Goal: Task Accomplishment & Management: Manage account settings

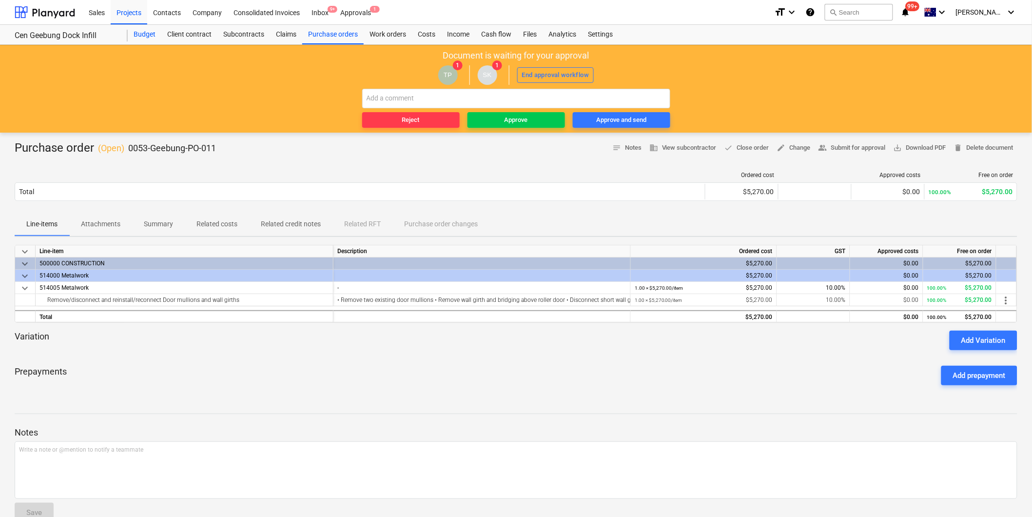
drag, startPoint x: 136, startPoint y: 32, endPoint x: 142, endPoint y: 38, distance: 8.3
drag, startPoint x: 78, startPoint y: 301, endPoint x: 95, endPoint y: 300, distance: 17.1
click at [95, 300] on div "Remove/disconnect and reinstall/reconnect Door mullions and wall girths" at bounding box center [184, 300] width 290 height 12
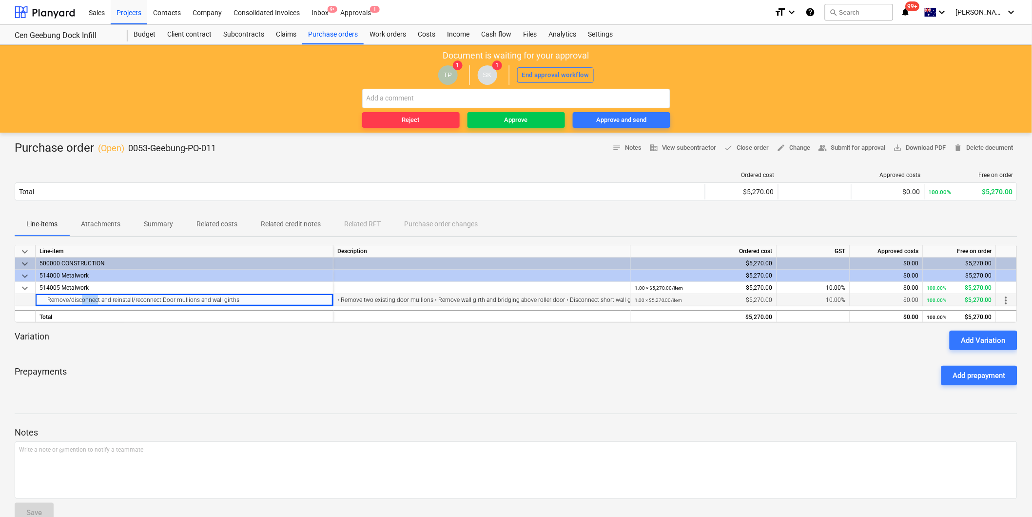
drag, startPoint x: 95, startPoint y: 300, endPoint x: 239, endPoint y: 299, distance: 143.8
click at [239, 299] on div "Remove/disconnect and reinstall/reconnect Door mullions and wall girths" at bounding box center [184, 300] width 290 height 12
click at [291, 342] on div "Variation Add Variation" at bounding box center [516, 339] width 1003 height 19
drag, startPoint x: 344, startPoint y: 303, endPoint x: 604, endPoint y: 305, distance: 260.3
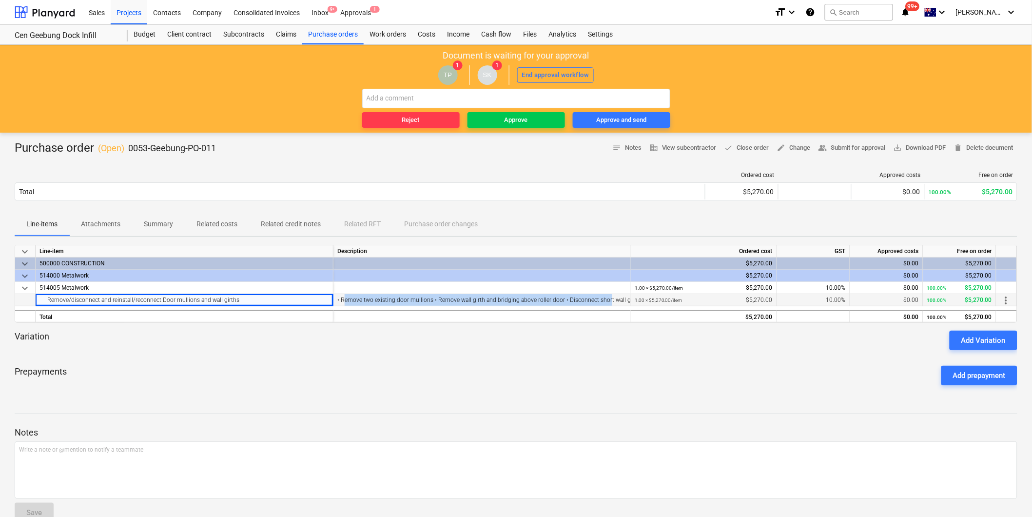
click at [604, 305] on div "• Remove two existing door mullions • Remove wall girth and bridging above roll…" at bounding box center [481, 300] width 289 height 12
click at [605, 305] on div "• Remove two existing door mullions • Remove wall girth and bridging above roll…" at bounding box center [481, 300] width 289 height 12
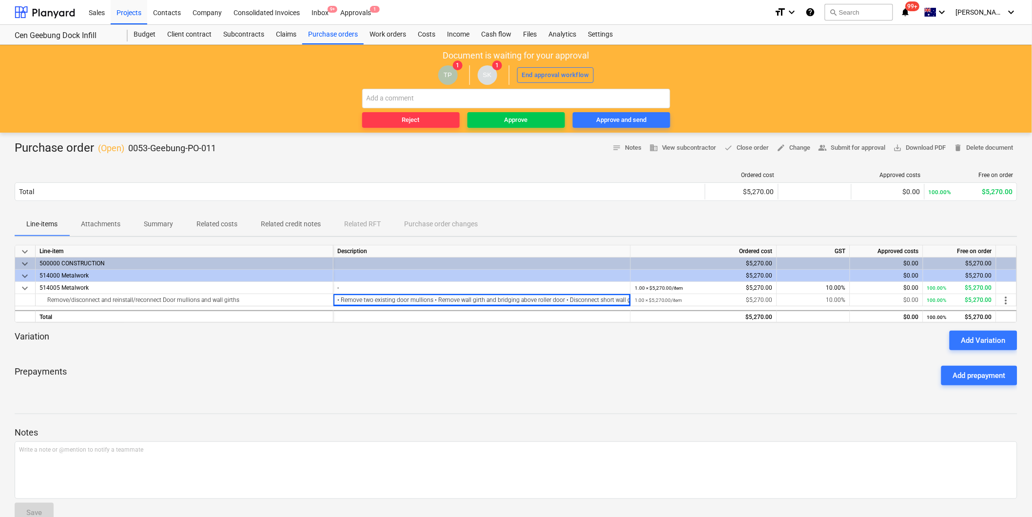
click at [99, 225] on p "Attachments" at bounding box center [100, 224] width 39 height 10
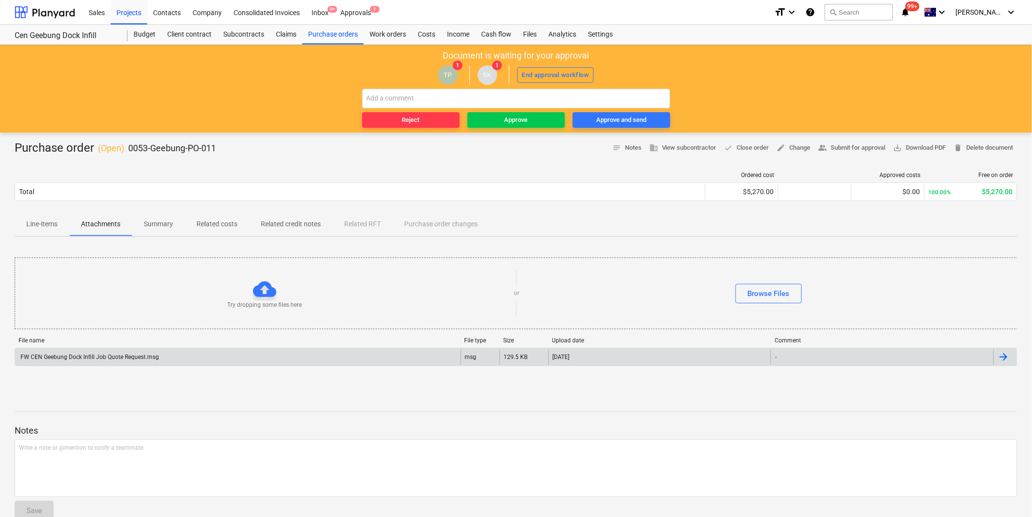
click at [126, 348] on div "File name File type Size Upload date Comment FW CEN Geebung Dock Infill Job Quo…" at bounding box center [516, 353] width 1003 height 33
click at [127, 349] on div "FW CEN Geebung Dock Infill Job Quote Request.msg" at bounding box center [238, 357] width 446 height 16
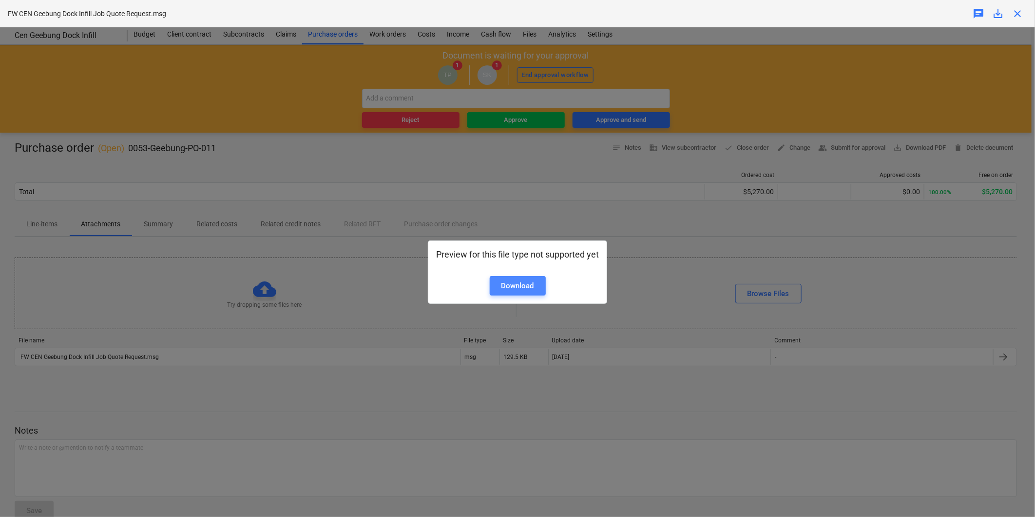
click at [517, 288] on div "Download" at bounding box center [518, 285] width 33 height 13
drag, startPoint x: 660, startPoint y: 207, endPoint x: 794, endPoint y: 181, distance: 136.9
click at [660, 207] on div "Preview for this file type not supported yet Download" at bounding box center [517, 271] width 1035 height 489
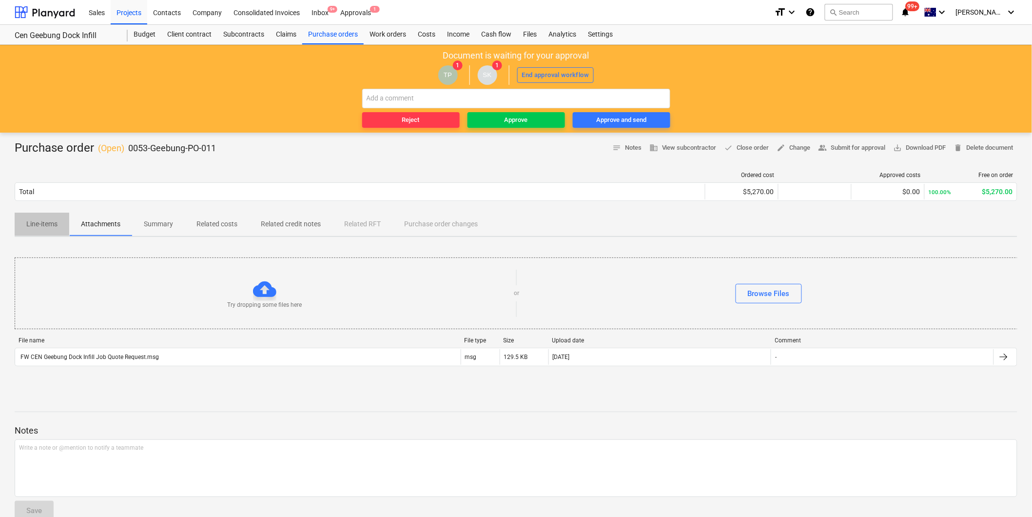
click at [55, 230] on span "Line-items" at bounding box center [42, 224] width 55 height 16
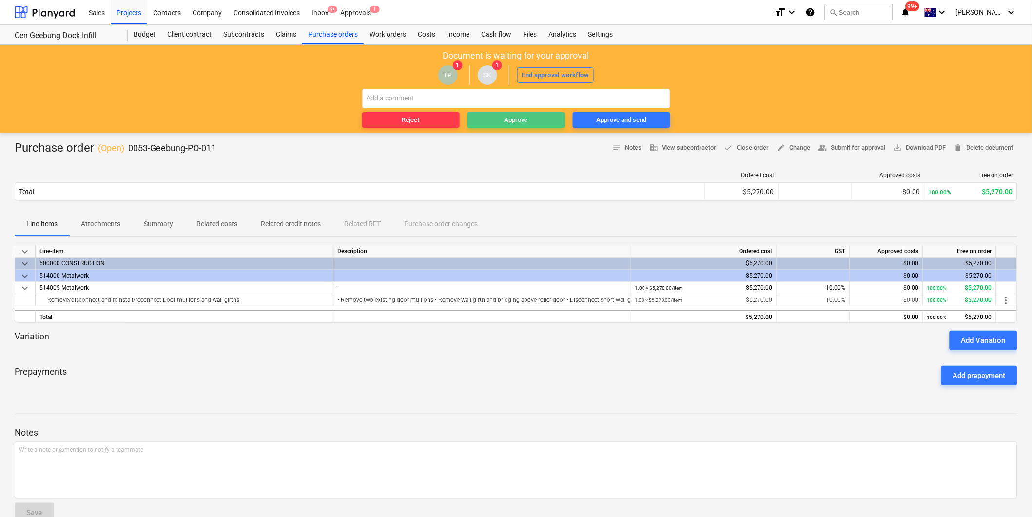
click at [501, 124] on span "Approve" at bounding box center [516, 120] width 90 height 11
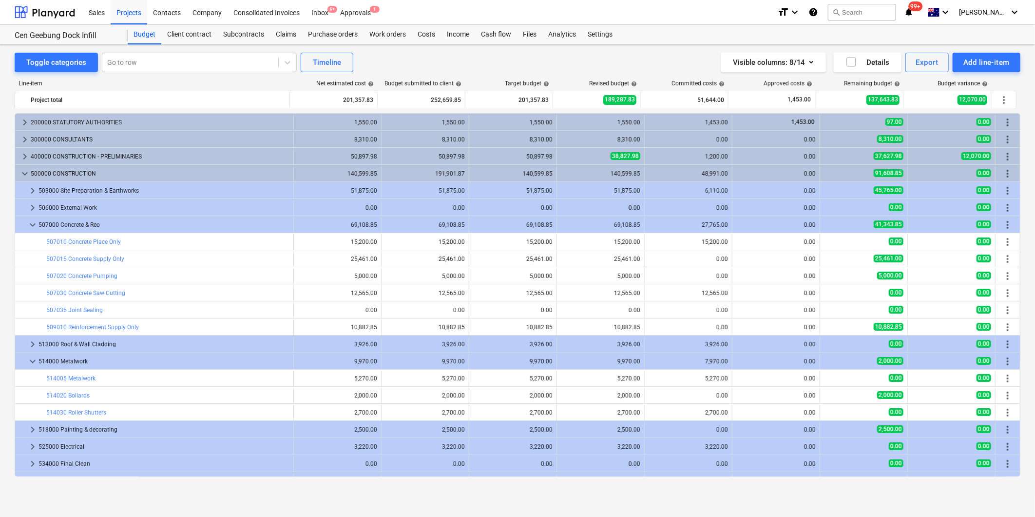
scroll to position [46, 0]
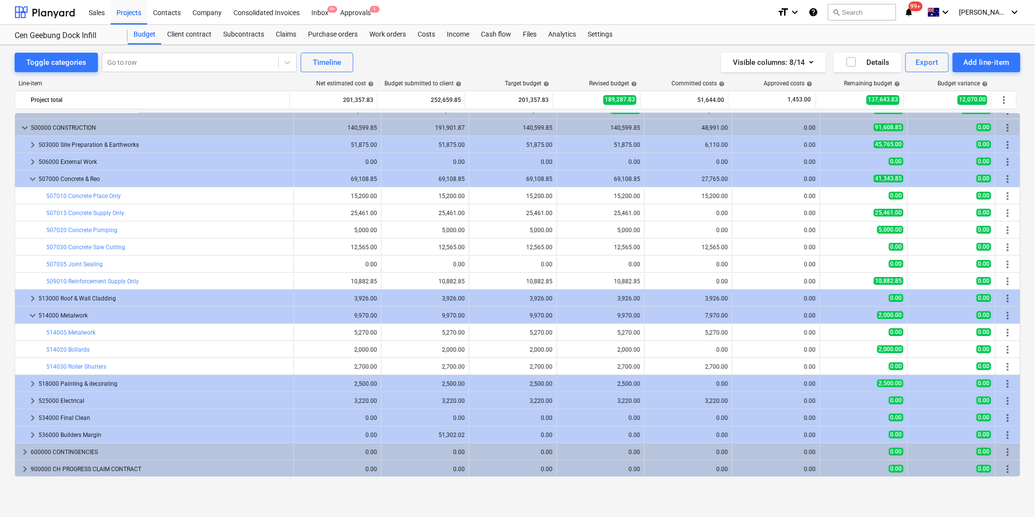
click at [141, 72] on div "Line-item Net estimated cost help Budget submitted to client help Target budget…" at bounding box center [518, 280] width 1006 height 416
click at [141, 61] on div at bounding box center [190, 63] width 166 height 10
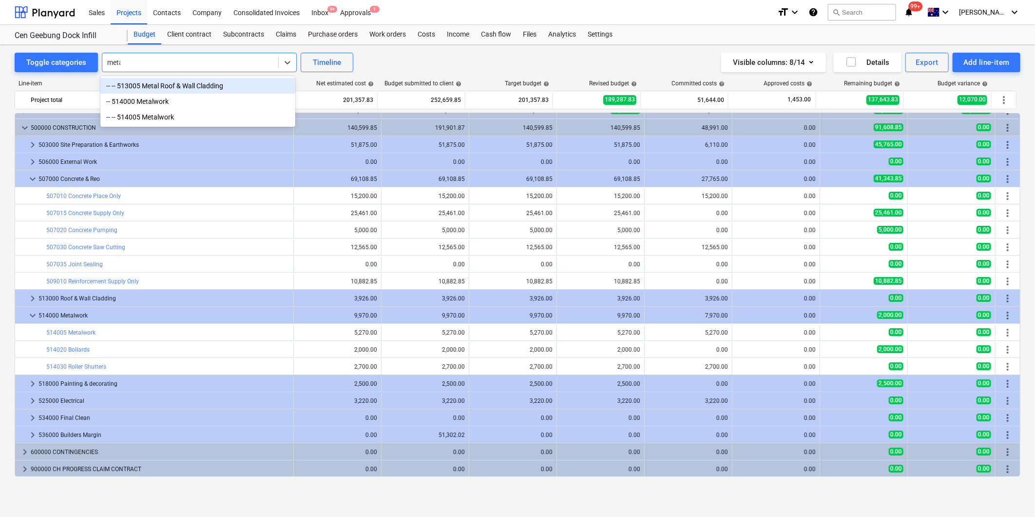
type input "metal"
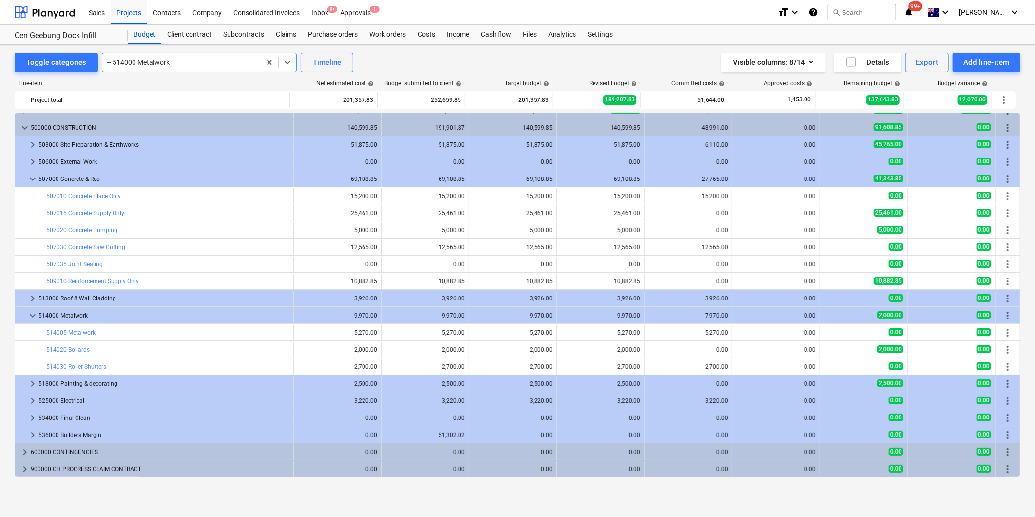
scroll to position [0, 0]
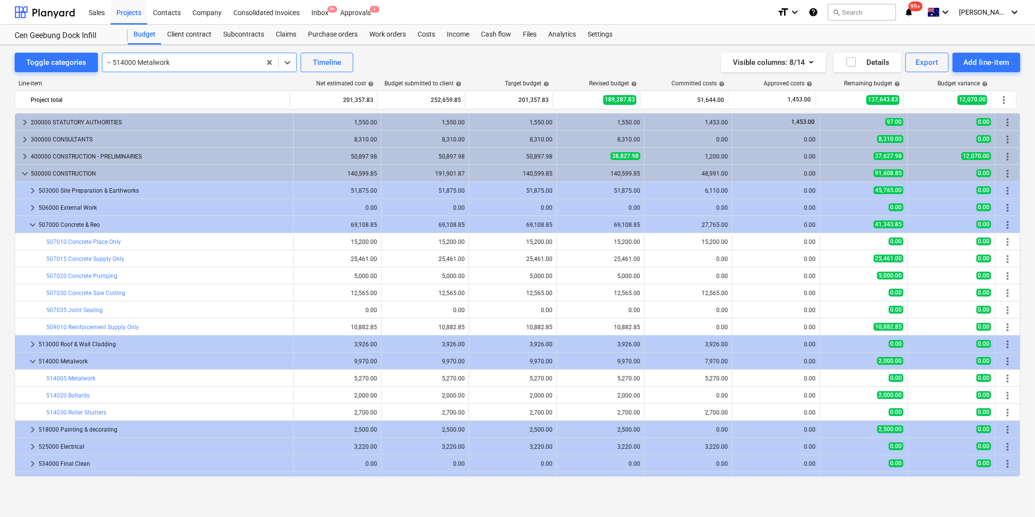
click at [167, 67] on div at bounding box center [181, 63] width 149 height 10
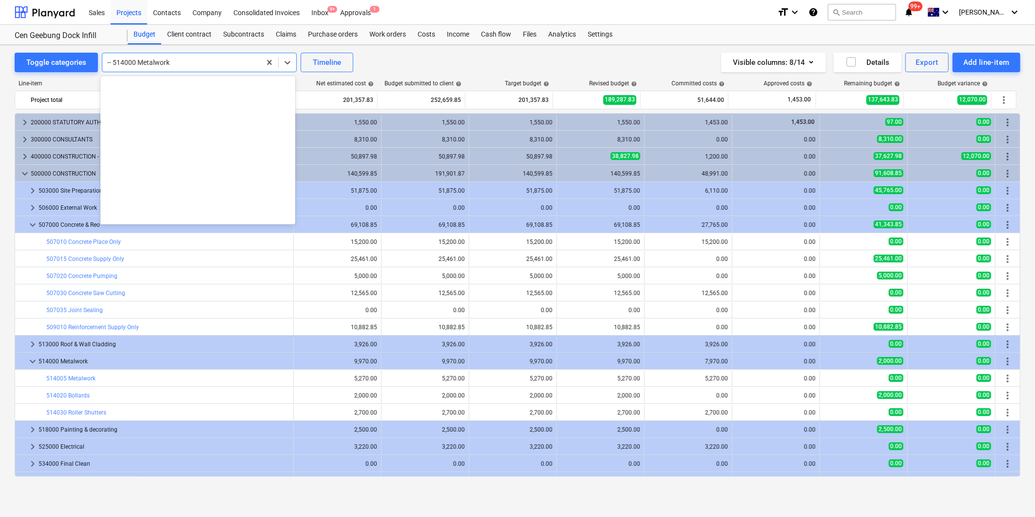
scroll to position [972, 0]
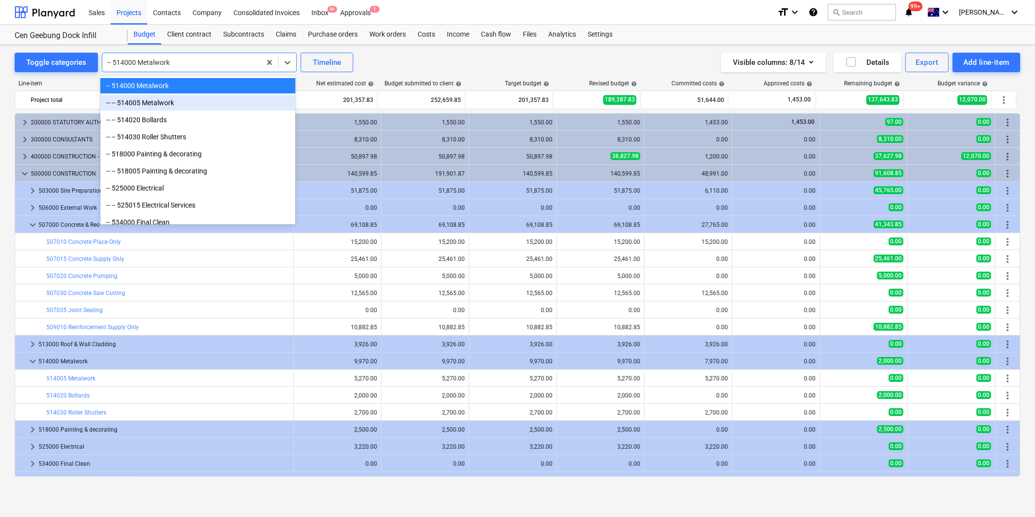
click at [165, 104] on div "-- -- 514005 Metalwork" at bounding box center [197, 103] width 195 height 16
